Goal: Task Accomplishment & Management: Manage account settings

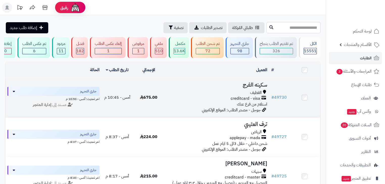
click at [257, 88] on h3 "سكينه الفرج" at bounding box center [217, 85] width 101 height 6
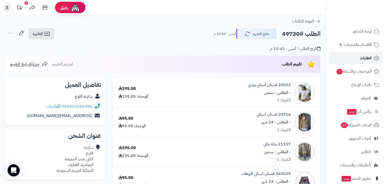
click at [358, 59] on link "الطلبات" at bounding box center [355, 58] width 53 height 12
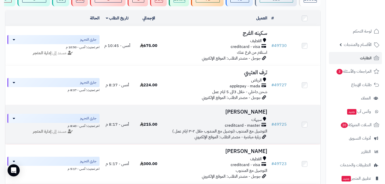
scroll to position [61, 0]
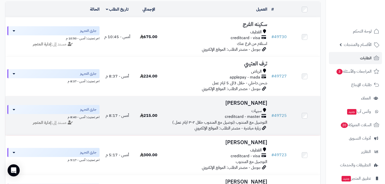
click at [257, 106] on h3 "[PERSON_NAME]" at bounding box center [217, 103] width 101 height 6
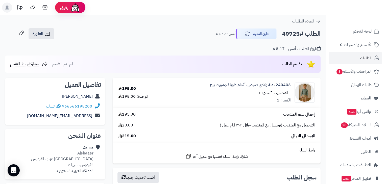
click at [352, 57] on link "الطلبات" at bounding box center [355, 58] width 53 height 12
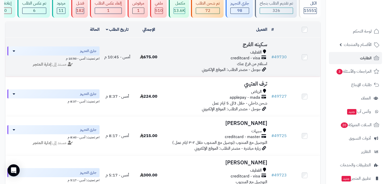
scroll to position [61, 0]
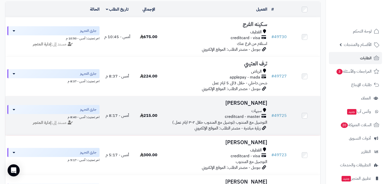
click at [244, 106] on h3 "[PERSON_NAME]" at bounding box center [217, 103] width 101 height 6
